Goal: Task Accomplishment & Management: Complete application form

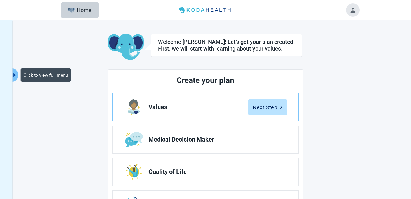
click at [18, 74] on button "Click to view full menu" at bounding box center [14, 75] width 7 height 14
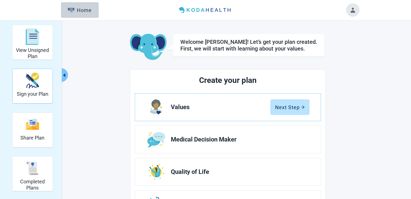
click at [34, 93] on h2 "Sign your Plan" at bounding box center [33, 94] width 32 height 6
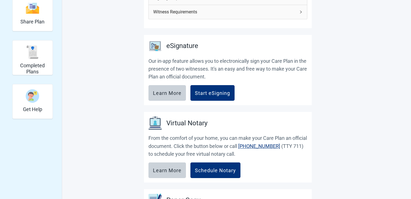
scroll to position [175, 0]
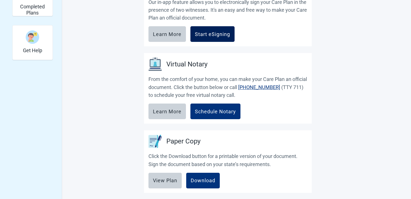
click at [223, 36] on div "Start eSigning" at bounding box center [212, 34] width 35 height 6
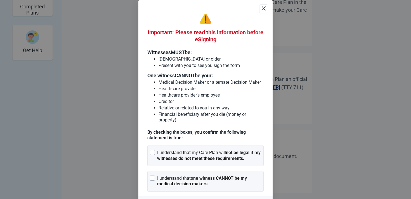
scroll to position [18, 0]
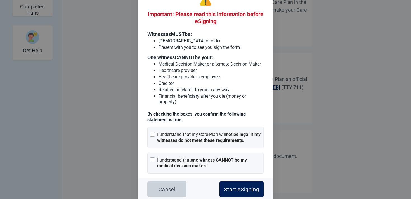
click at [243, 187] on div "Start eSigning" at bounding box center [241, 190] width 35 height 6
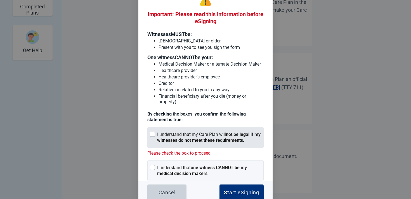
click at [207, 142] on div "I understand that my Care Plan will not be legal if my witnesses do not meet th…" at bounding box center [205, 137] width 116 height 21
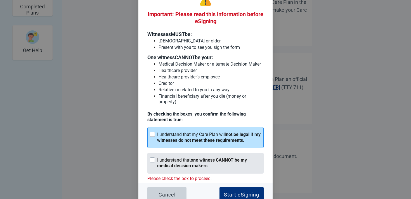
click at [201, 158] on strong "one witness CANNOT be my medical decision makers" at bounding box center [202, 163] width 90 height 11
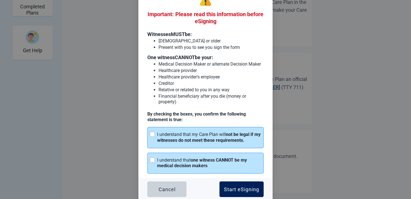
click at [234, 182] on button "Start eSigning" at bounding box center [241, 190] width 44 height 16
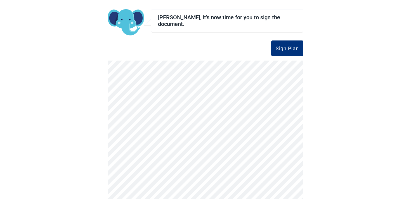
scroll to position [34, 0]
click at [291, 51] on div "Sign Plan" at bounding box center [287, 48] width 23 height 6
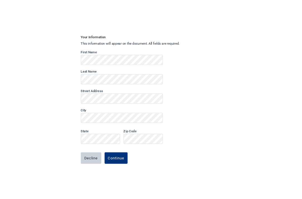
scroll to position [0, 0]
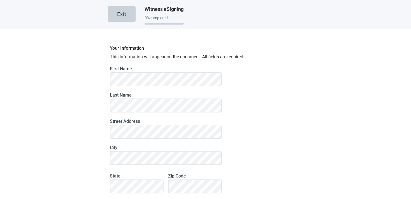
click at [244, 61] on div "Your Information This information will appear on the document. All fields are r…" at bounding box center [206, 146] width 196 height 209
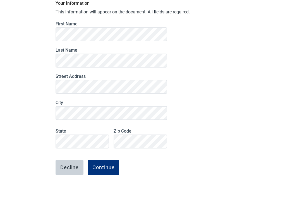
scroll to position [45, 0]
click at [116, 166] on button "Continue" at bounding box center [103, 168] width 31 height 16
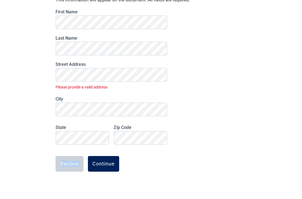
scroll to position [61, 0]
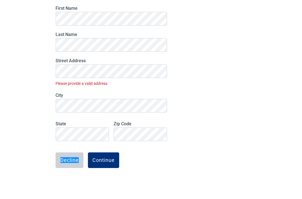
click at [195, 117] on div "Your Information This information will appear on the document. All fields are r…" at bounding box center [151, 91] width 196 height 218
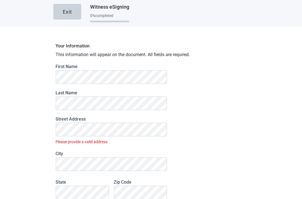
scroll to position [0, 0]
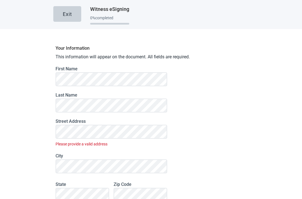
click at [230, 122] on div "Your Information This information will appear on the document. All fields are r…" at bounding box center [151, 151] width 196 height 218
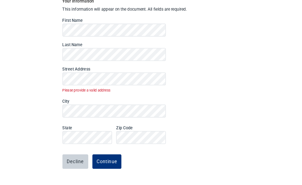
scroll to position [61, 0]
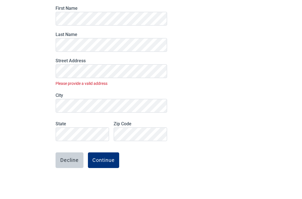
click at [301, 27] on main "Exit Witness eSigning 0 % completed Your Information This information will appe…" at bounding box center [151, 99] width 302 height 199
click at [269, 82] on main "Exit Witness eSigning 0 % completed Your Information This information will appe…" at bounding box center [151, 99] width 302 height 199
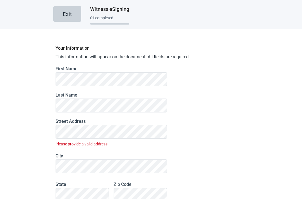
click at [229, 34] on div "Your Information This information will appear on the document. All fields are r…" at bounding box center [151, 144] width 196 height 231
click at [220, 78] on div "Your Information This information will appear on the document. All fields are r…" at bounding box center [151, 151] width 196 height 218
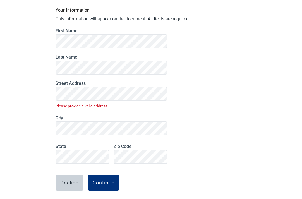
scroll to position [61, 0]
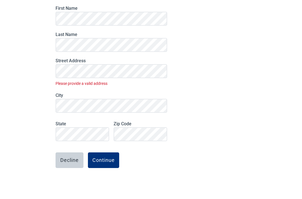
click at [216, 80] on div "Your Information This information will appear on the document. All fields are r…" at bounding box center [151, 91] width 196 height 218
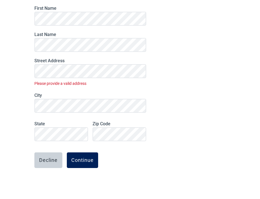
click at [89, 162] on div "Continue" at bounding box center [82, 161] width 22 height 6
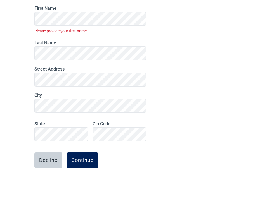
click at [86, 162] on div "Continue" at bounding box center [82, 161] width 22 height 6
click at [89, 168] on button "Continue" at bounding box center [82, 161] width 31 height 16
click at [193, 64] on div "Your Information This information will appear on the document. All fields are r…" at bounding box center [130, 91] width 196 height 218
